Goal: Task Accomplishment & Management: Manage account settings

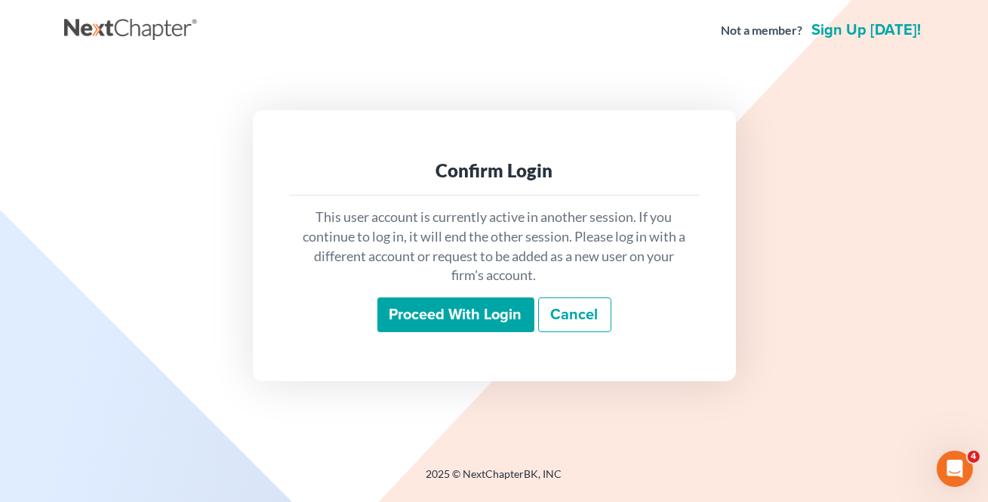
click at [457, 308] on input "Proceed with login" at bounding box center [455, 314] width 157 height 35
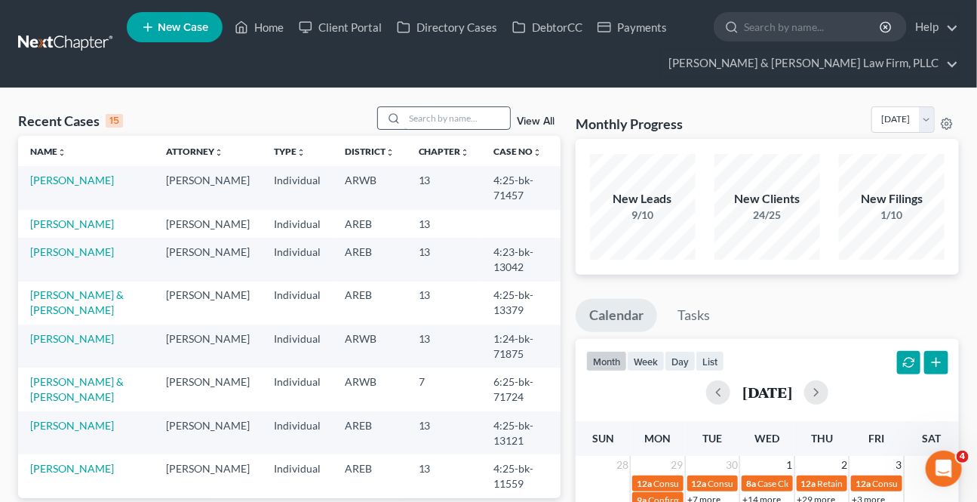
click at [494, 121] on input "search" at bounding box center [458, 118] width 106 height 22
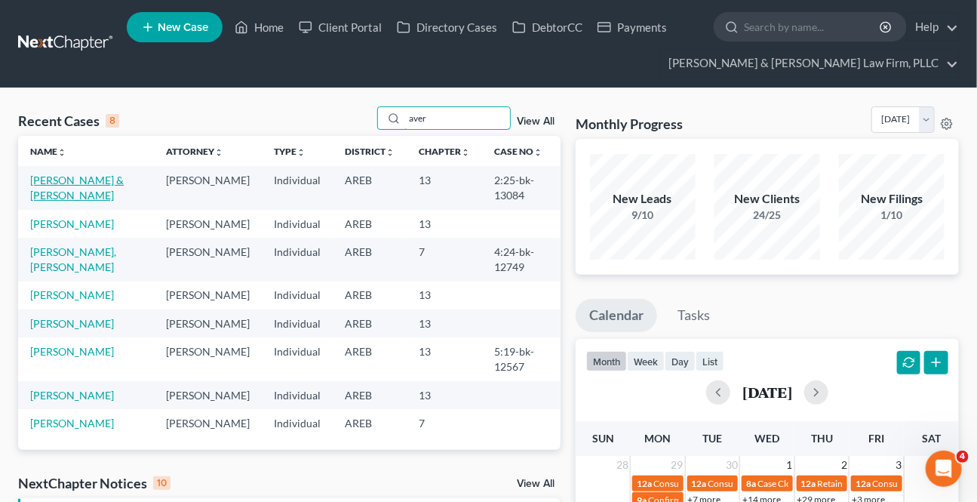
type input "aver"
click at [106, 180] on link "Avery, Raymond & Nina" at bounding box center [77, 188] width 94 height 28
select select "0"
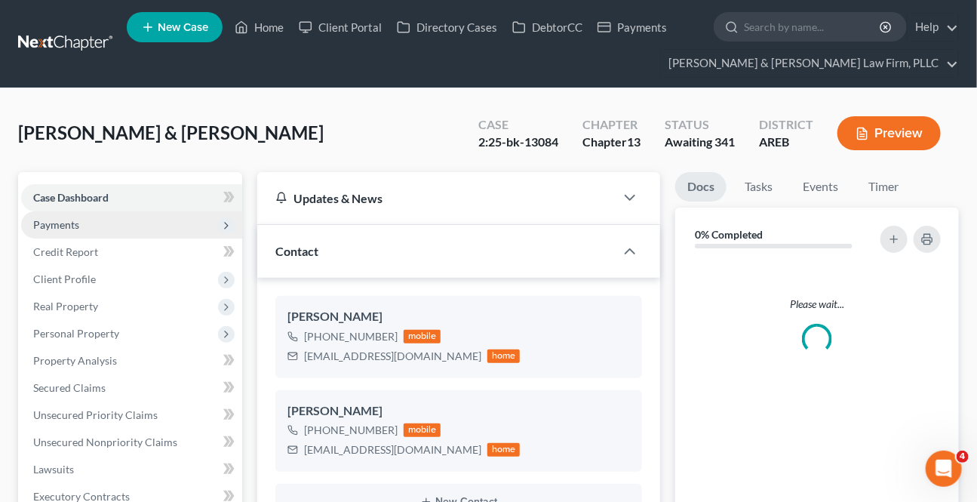
click at [86, 224] on span "Payments" at bounding box center [131, 224] width 221 height 27
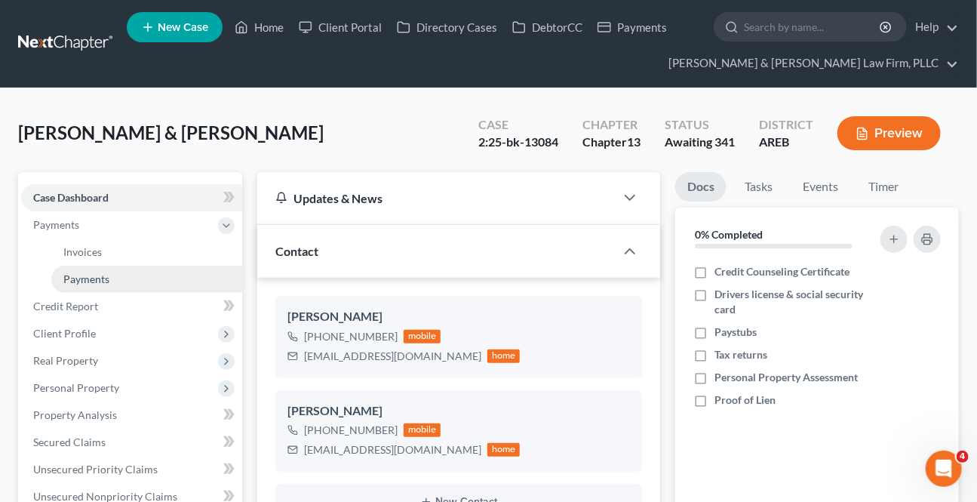
click at [75, 278] on span "Payments" at bounding box center [86, 278] width 46 height 13
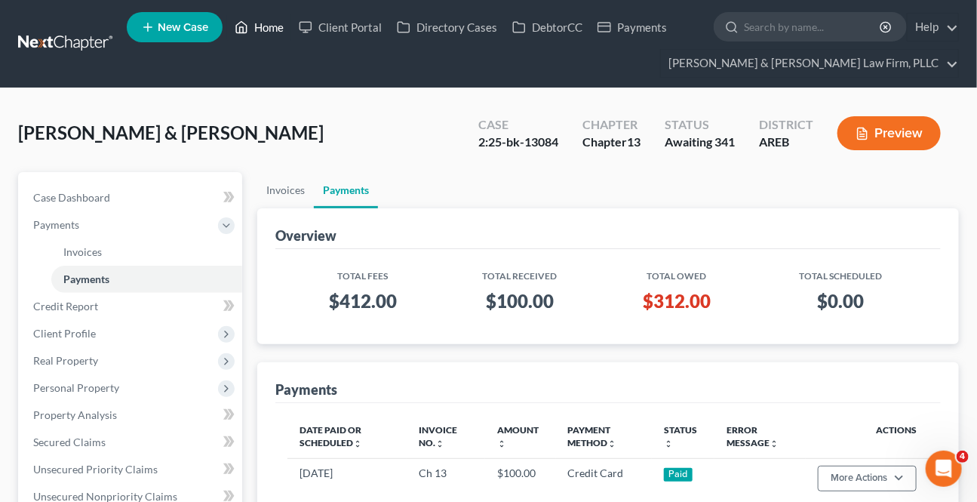
click at [263, 22] on link "Home" at bounding box center [259, 27] width 64 height 27
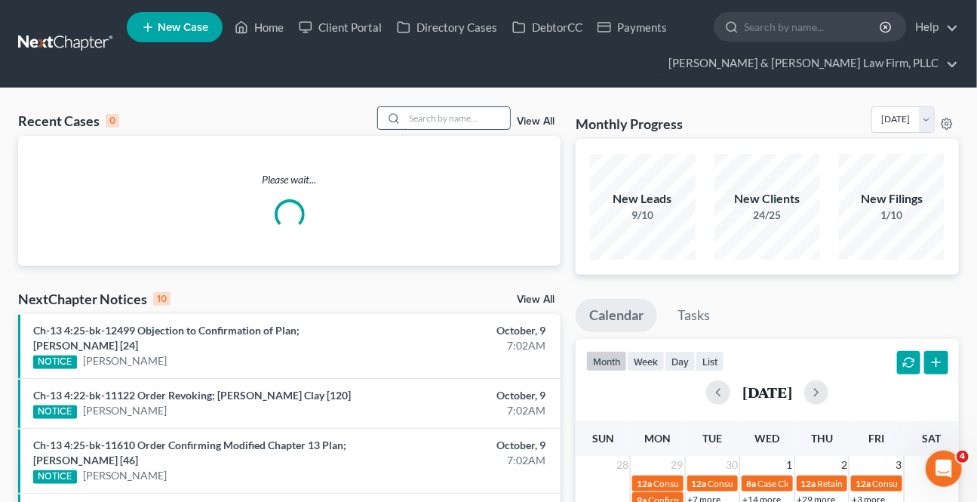
click at [438, 122] on input "search" at bounding box center [458, 118] width 106 height 22
